Goal: Task Accomplishment & Management: Manage account settings

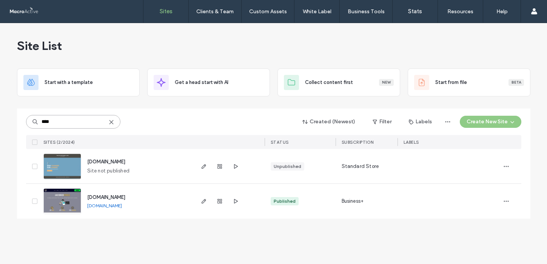
drag, startPoint x: 57, startPoint y: 121, endPoint x: 20, endPoint y: 121, distance: 37.0
click at [20, 121] on div "**** Created (Newest) Filter Labels Create New Site SITES (2/2024) STATUS Subsc…" at bounding box center [274, 163] width 514 height 110
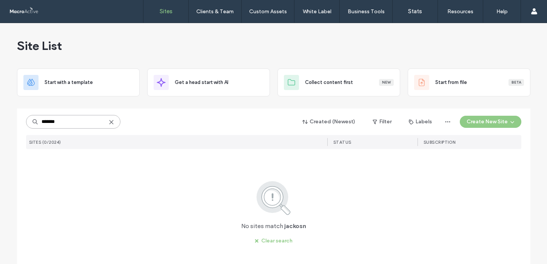
drag, startPoint x: 64, startPoint y: 125, endPoint x: 28, endPoint y: 119, distance: 37.2
click at [28, 119] on input "*******" at bounding box center [73, 122] width 94 height 14
type input "*****"
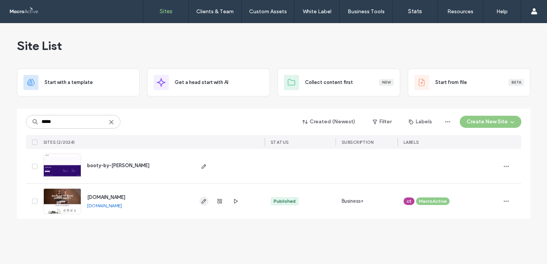
click at [200, 201] on span "button" at bounding box center [203, 200] width 9 height 9
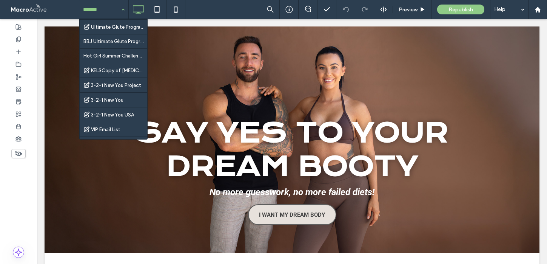
scroll to position [653, 0]
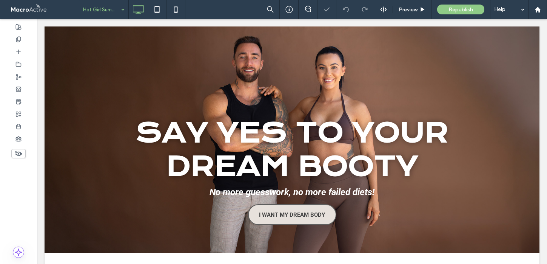
click at [105, 14] on input at bounding box center [102, 9] width 38 height 19
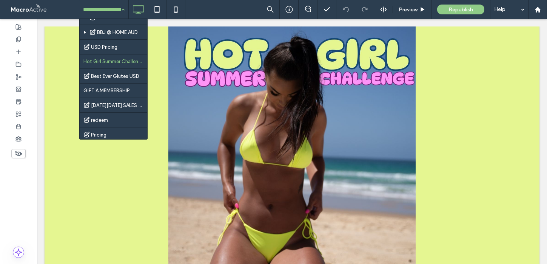
scroll to position [510, 0]
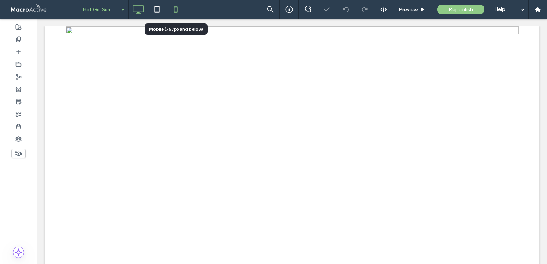
click at [179, 11] on icon at bounding box center [176, 9] width 15 height 15
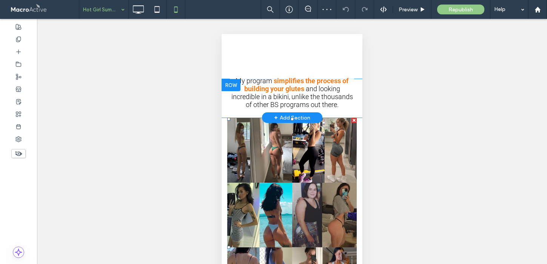
scroll to position [151, 0]
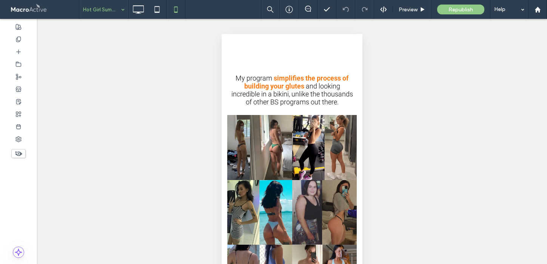
click at [19, 153] on use at bounding box center [18, 153] width 7 height 5
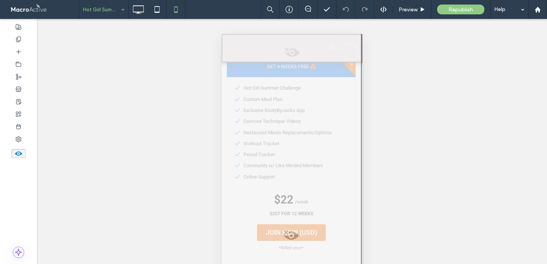
scroll to position [946, 1]
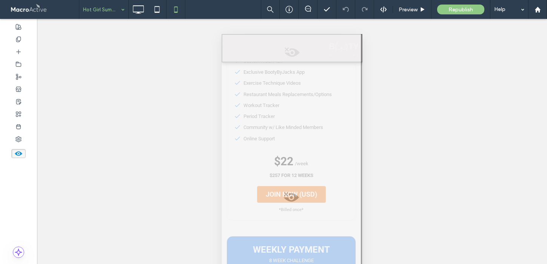
click at [294, 199] on span at bounding box center [291, 199] width 139 height 15
click at [305, 209] on button "Yes" at bounding box center [304, 208] width 23 height 9
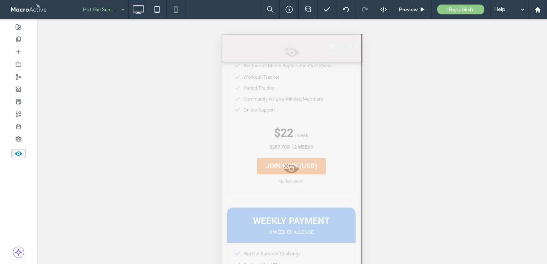
scroll to position [6388, 1]
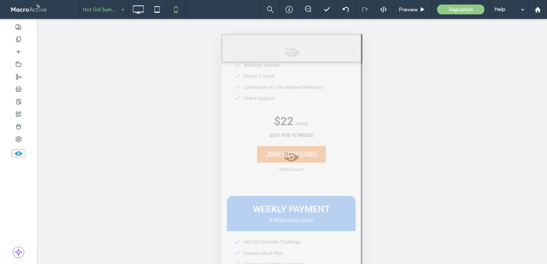
click at [292, 152] on span at bounding box center [291, 159] width 139 height 15
click at [303, 162] on button "Yes" at bounding box center [302, 160] width 23 height 9
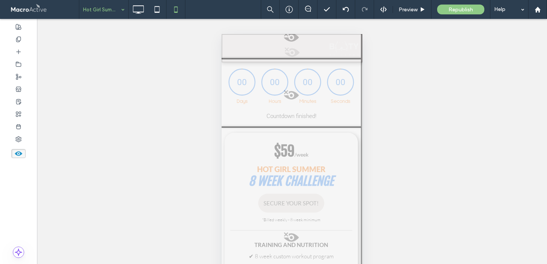
scroll to position [6805, 1]
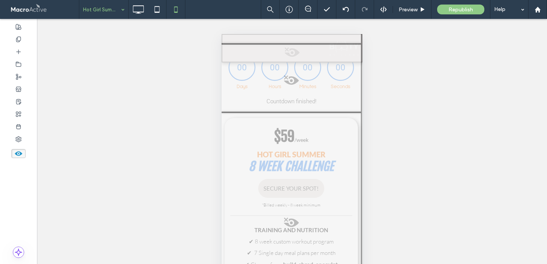
click at [291, 217] on span at bounding box center [291, 224] width 139 height 15
click at [300, 225] on button "Yes" at bounding box center [300, 225] width 23 height 9
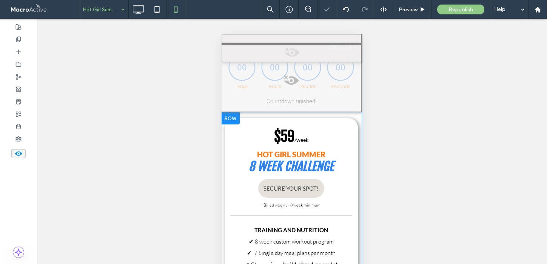
click at [229, 112] on div at bounding box center [230, 118] width 19 height 12
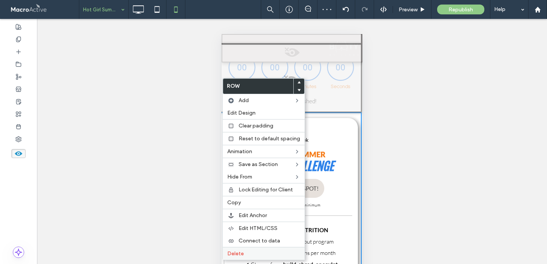
click at [239, 255] on span "Delete" at bounding box center [235, 253] width 17 height 6
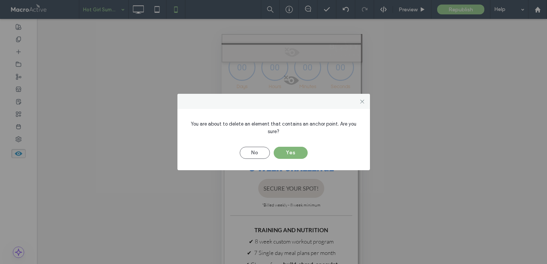
click at [299, 153] on button "Yes" at bounding box center [291, 153] width 34 height 12
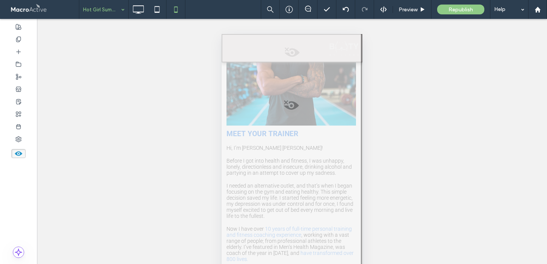
scroll to position [4136, 1]
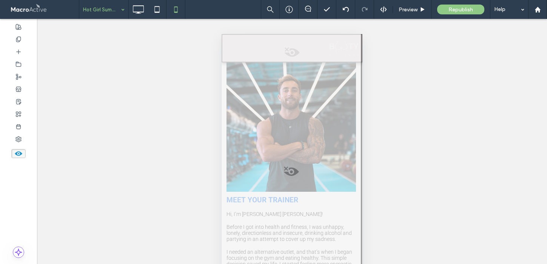
click at [291, 166] on span at bounding box center [291, 173] width 139 height 15
click at [299, 176] on button "Yes" at bounding box center [301, 175] width 23 height 9
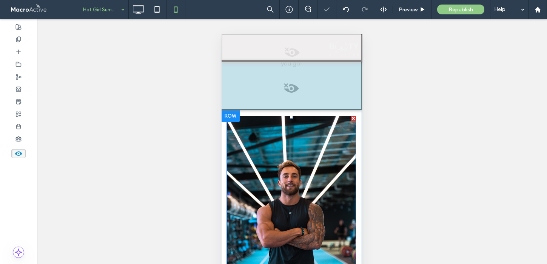
scroll to position [4030, 1]
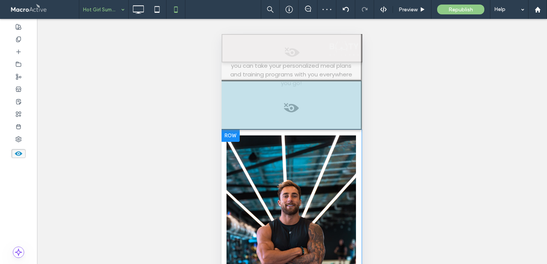
click at [232, 130] on div at bounding box center [230, 136] width 19 height 12
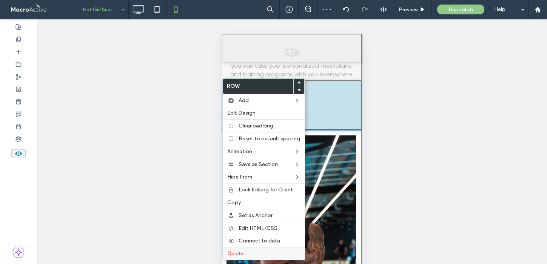
click at [246, 255] on label "Delete" at bounding box center [263, 253] width 73 height 6
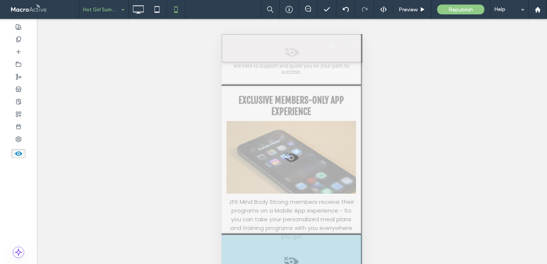
scroll to position [3879, 1]
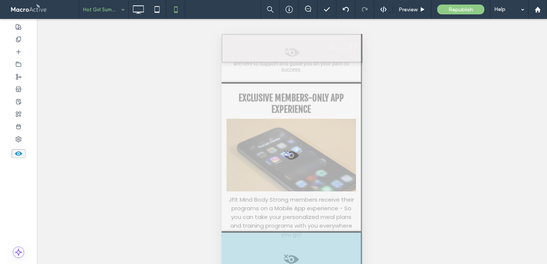
click at [288, 151] on span at bounding box center [291, 157] width 139 height 15
click at [292, 163] on button "Yes" at bounding box center [297, 160] width 23 height 9
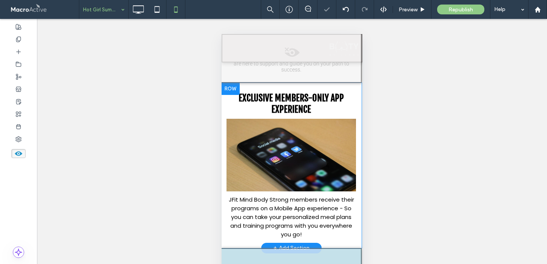
click at [224, 83] on div at bounding box center [230, 89] width 19 height 12
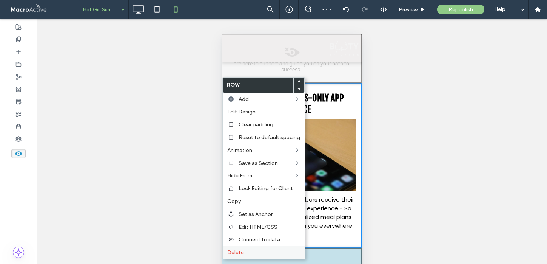
click at [250, 254] on label "Delete" at bounding box center [263, 252] width 73 height 6
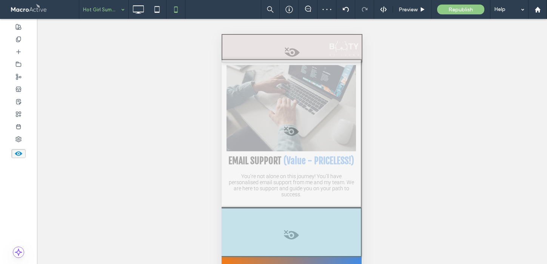
scroll to position [3753, 1]
click at [291, 127] on span at bounding box center [291, 134] width 139 height 15
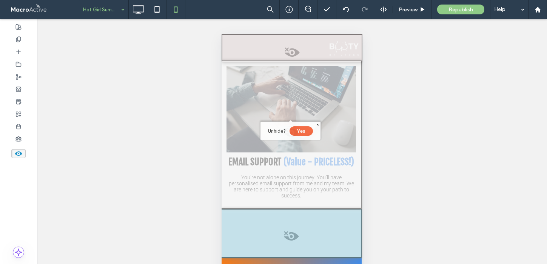
click at [301, 133] on button "Yes" at bounding box center [301, 130] width 23 height 9
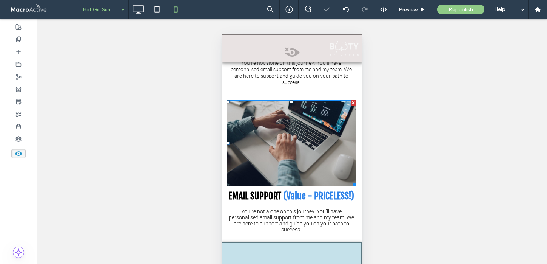
scroll to position [3710, 1]
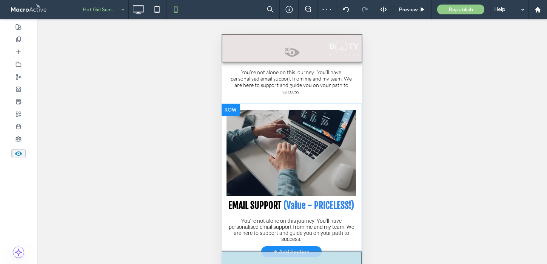
click at [231, 104] on div at bounding box center [230, 110] width 19 height 12
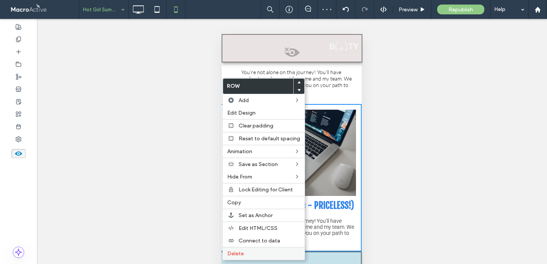
click at [241, 251] on span "Delete" at bounding box center [235, 253] width 17 height 6
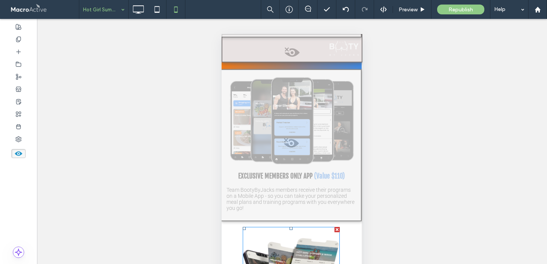
scroll to position [3181, 1]
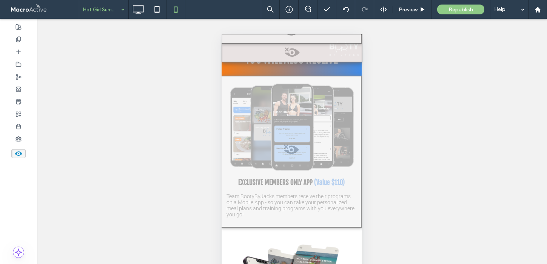
click at [292, 156] on span at bounding box center [291, 151] width 139 height 15
click at [298, 166] on button "Yes" at bounding box center [302, 165] width 23 height 9
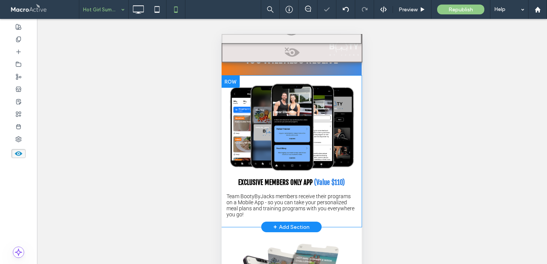
click at [229, 86] on div at bounding box center [230, 82] width 19 height 12
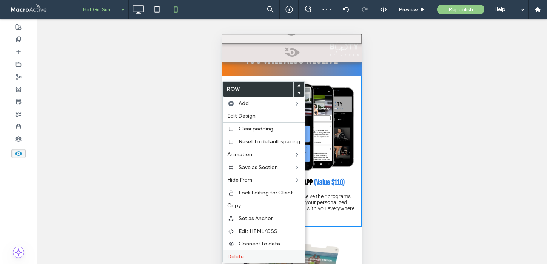
click at [240, 255] on span "Delete" at bounding box center [235, 256] width 17 height 6
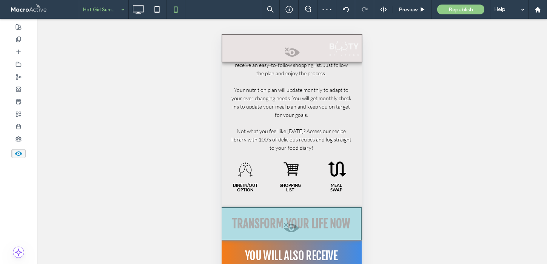
scroll to position [2978, 1]
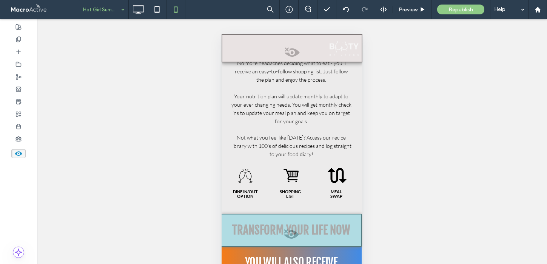
click at [296, 239] on span at bounding box center [291, 236] width 139 height 15
click at [303, 249] on button "Yes" at bounding box center [306, 248] width 23 height 9
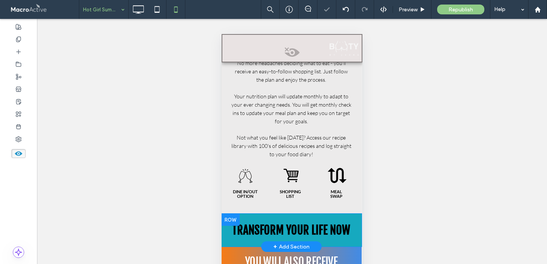
click at [229, 224] on div at bounding box center [230, 219] width 19 height 12
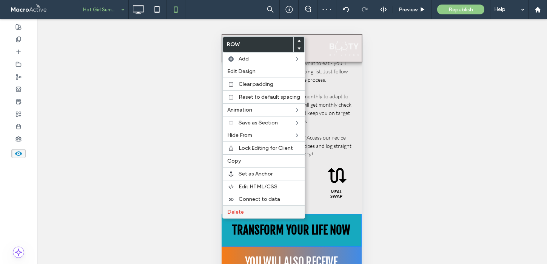
click at [236, 208] on div "Delete" at bounding box center [264, 211] width 82 height 13
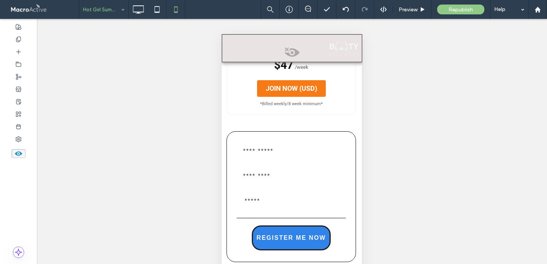
scroll to position [1268, 1]
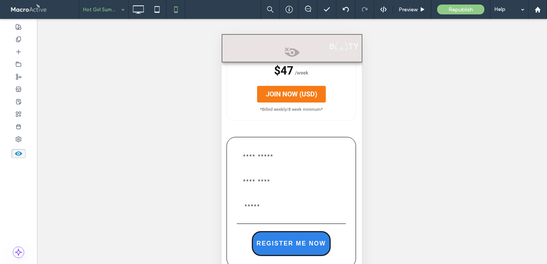
click at [19, 155] on icon at bounding box center [18, 153] width 8 height 8
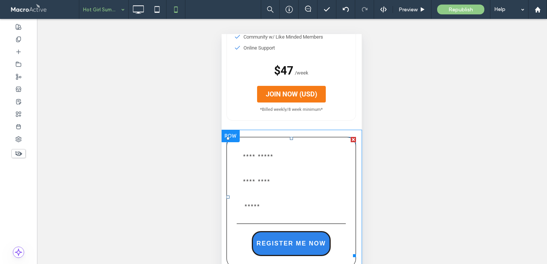
scroll to position [1062, 1]
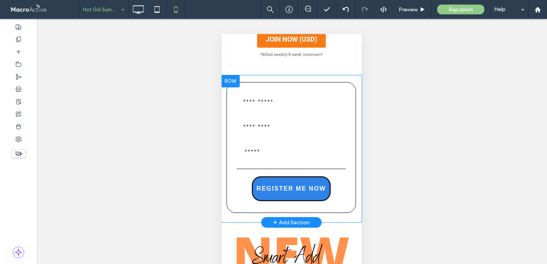
click at [228, 83] on div at bounding box center [230, 81] width 19 height 12
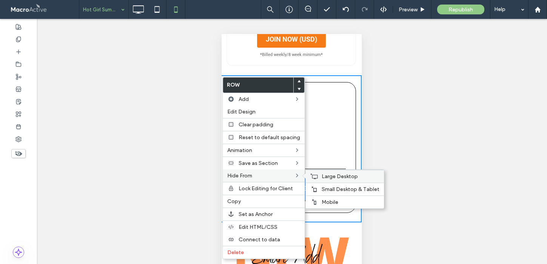
click at [319, 175] on div "Large Desktop" at bounding box center [345, 176] width 78 height 13
click at [322, 191] on span "Small Desktop & Tablet" at bounding box center [351, 189] width 58 height 6
click at [317, 201] on div "Mobile" at bounding box center [345, 201] width 78 height 13
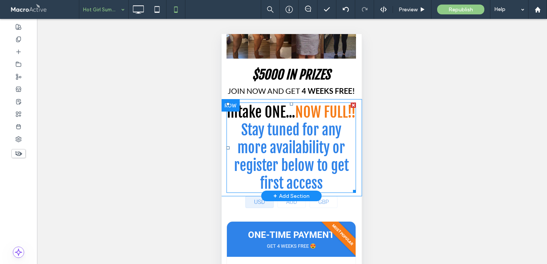
scroll to position [465, 1]
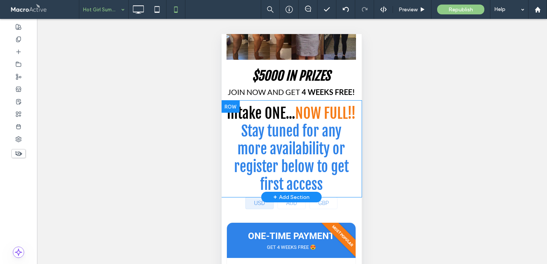
click at [226, 107] on div at bounding box center [230, 106] width 19 height 12
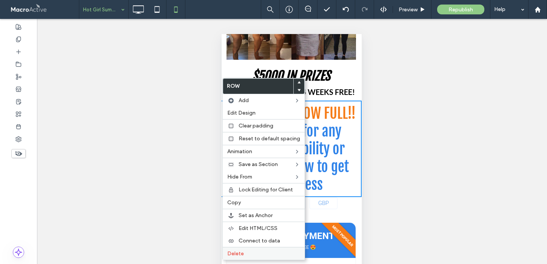
click at [247, 252] on label "Delete" at bounding box center [263, 253] width 73 height 6
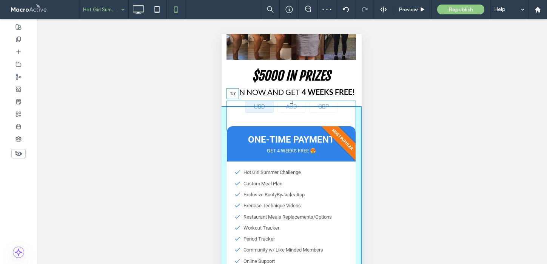
drag, startPoint x: 291, startPoint y: 102, endPoint x: 290, endPoint y: 110, distance: 8.4
click at [290, 104] on div at bounding box center [291, 101] width 3 height 3
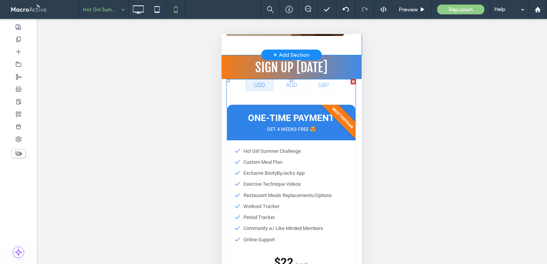
scroll to position [4862, 1]
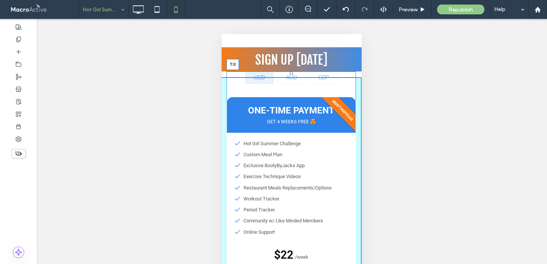
drag, startPoint x: 291, startPoint y: 66, endPoint x: 289, endPoint y: 72, distance: 6.2
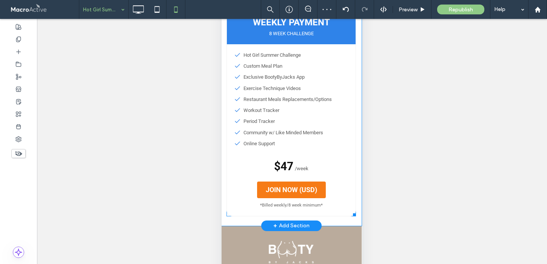
scroll to position [49, 0]
